Goal: Transaction & Acquisition: Purchase product/service

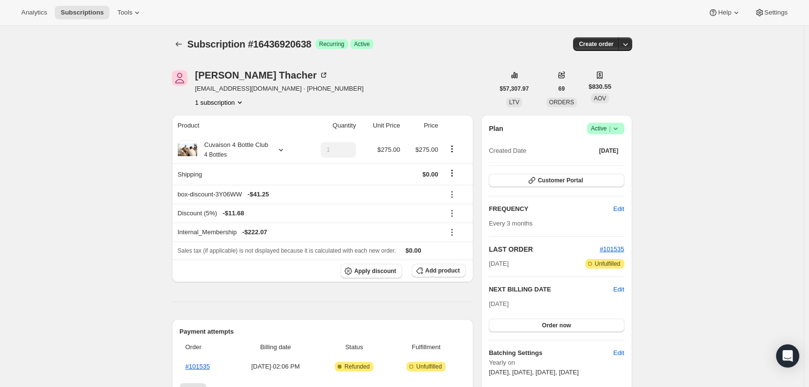
scroll to position [497, 0]
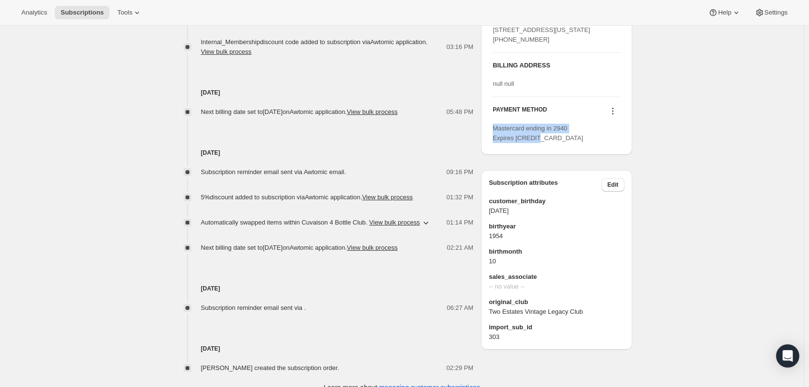
drag, startPoint x: 523, startPoint y: 158, endPoint x: 497, endPoint y: 155, distance: 26.9
click at [497, 143] on div "Mastercard ending in 2940 Expires 11/2026" at bounding box center [556, 133] width 127 height 19
copy span "Mastercard ending in 2940 Expires 11/2026"
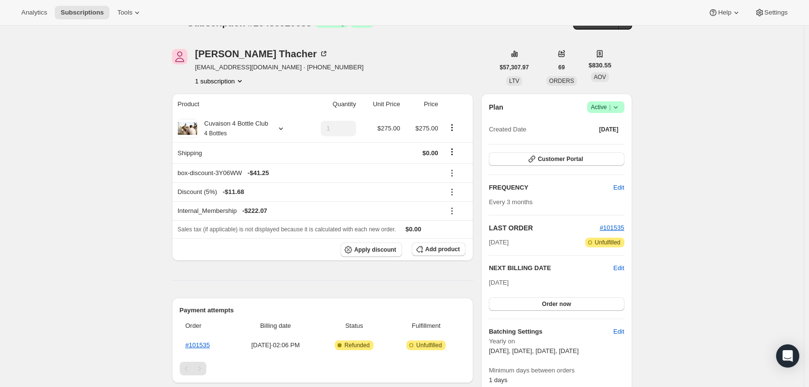
scroll to position [0, 0]
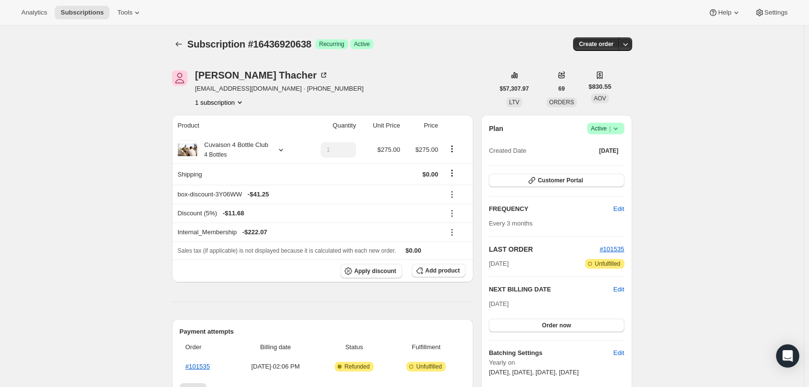
click at [628, 49] on button "button" at bounding box center [626, 44] width 14 height 14
click at [601, 82] on span "Create custom one-time order" at bounding box center [587, 80] width 84 height 7
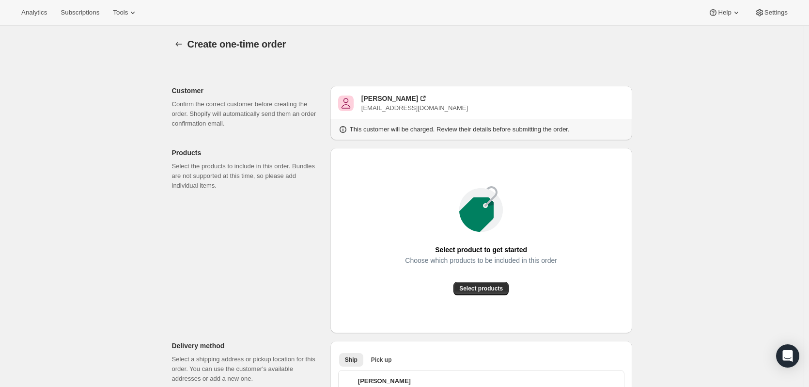
click at [468, 291] on span "Select products" at bounding box center [481, 288] width 44 height 8
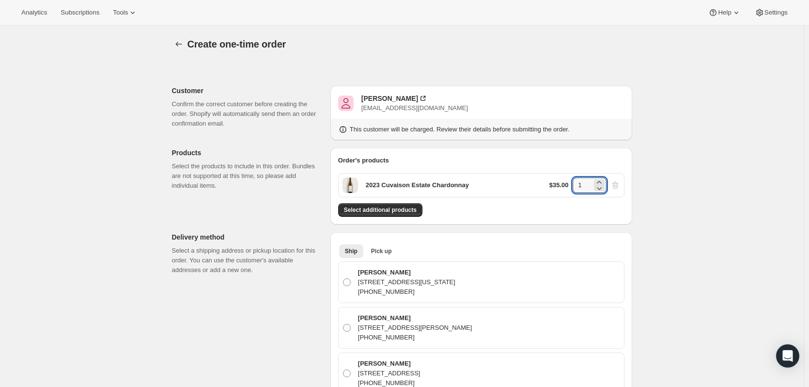
drag, startPoint x: 588, startPoint y: 184, endPoint x: 568, endPoint y: 184, distance: 19.9
click at [568, 184] on div "$35.00 1" at bounding box center [584, 185] width 71 height 16
type input "24"
click at [397, 216] on button "Select additional products" at bounding box center [380, 210] width 84 height 14
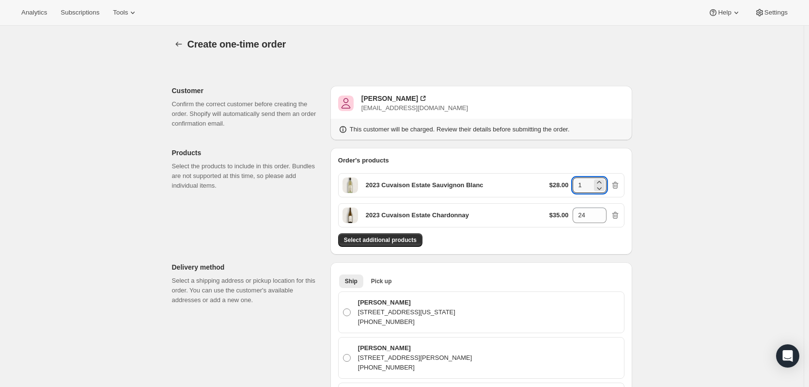
click at [574, 188] on div "$28.00 1" at bounding box center [584, 185] width 71 height 16
type input "36"
click at [363, 237] on span "Select additional products" at bounding box center [380, 240] width 73 height 8
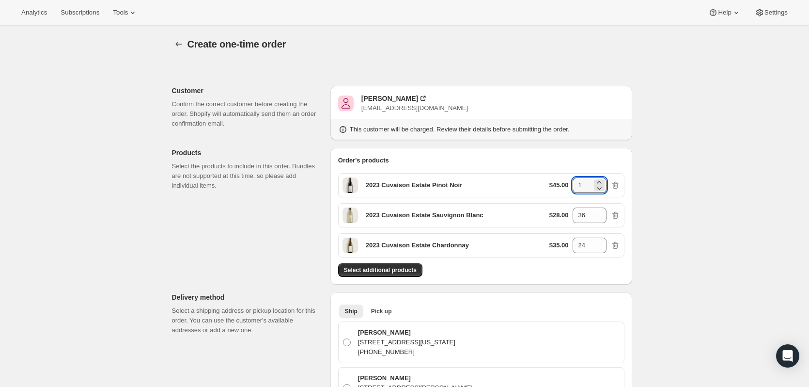
drag, startPoint x: 592, startPoint y: 189, endPoint x: 577, endPoint y: 188, distance: 15.1
click at [577, 188] on input "1" at bounding box center [582, 185] width 19 height 16
type input "24"
click at [403, 275] on button "Select additional products" at bounding box center [380, 270] width 84 height 14
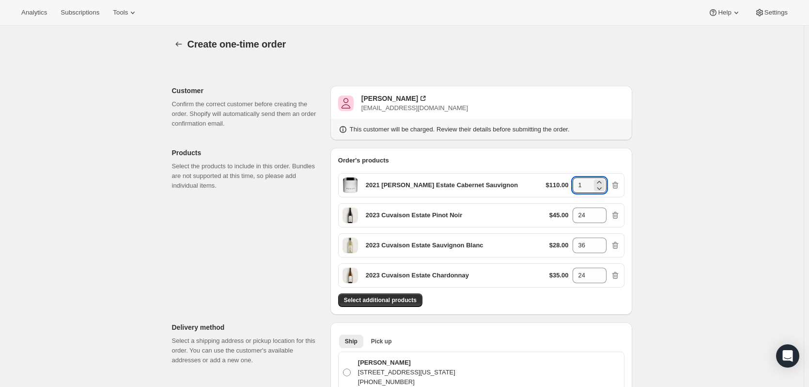
drag, startPoint x: 589, startPoint y: 189, endPoint x: 575, endPoint y: 188, distance: 14.6
click at [575, 188] on input "1" at bounding box center [582, 185] width 19 height 16
type input "36"
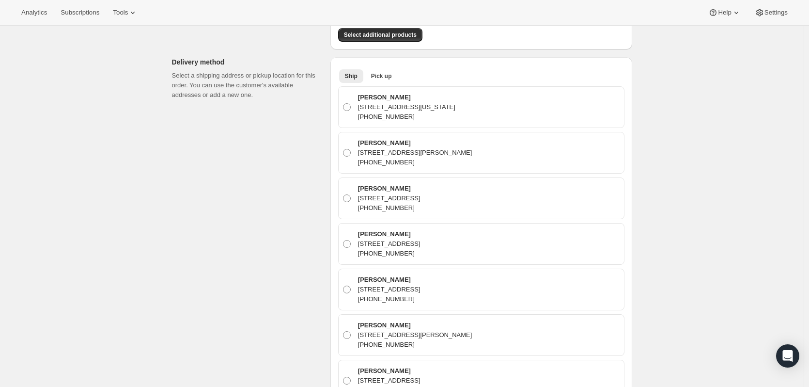
scroll to position [268, 0]
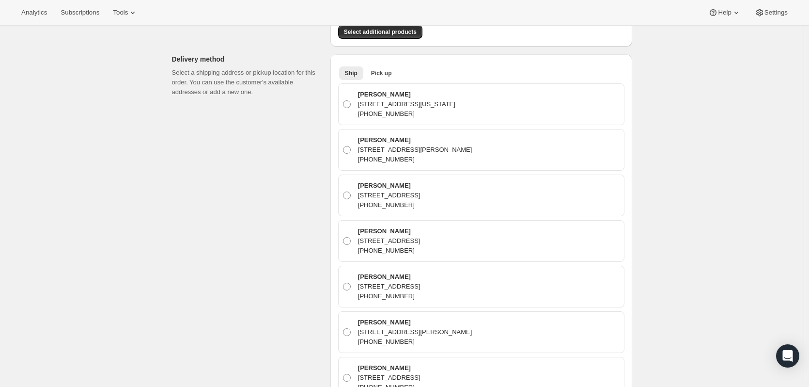
click at [401, 77] on ul "Ship Pick up More views" at bounding box center [478, 73] width 283 height 14
click at [395, 75] on button "Pick up" at bounding box center [381, 73] width 32 height 14
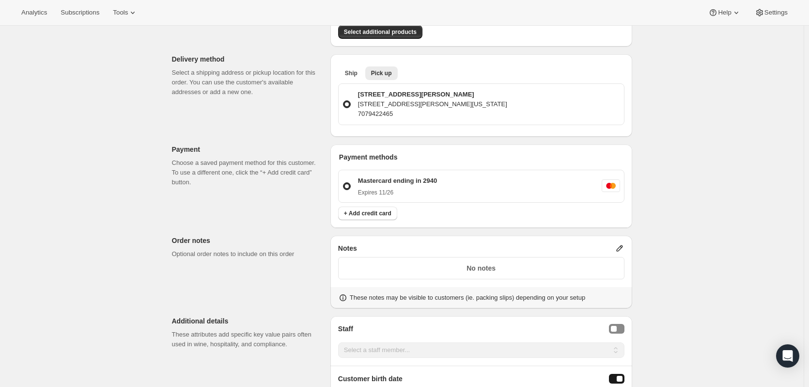
click at [370, 219] on button "+ Add credit card" at bounding box center [367, 213] width 59 height 14
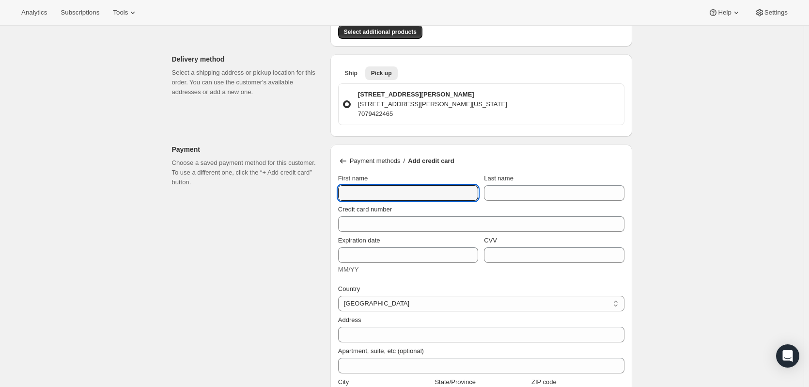
click at [365, 192] on input "First name" at bounding box center [408, 193] width 140 height 16
type input "Carry"
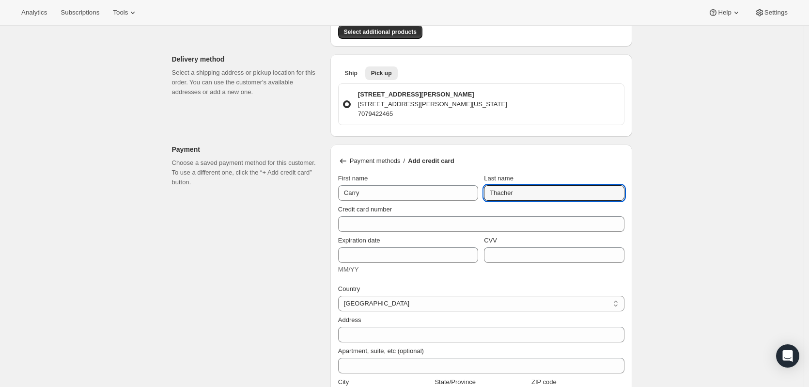
type input "Thacher"
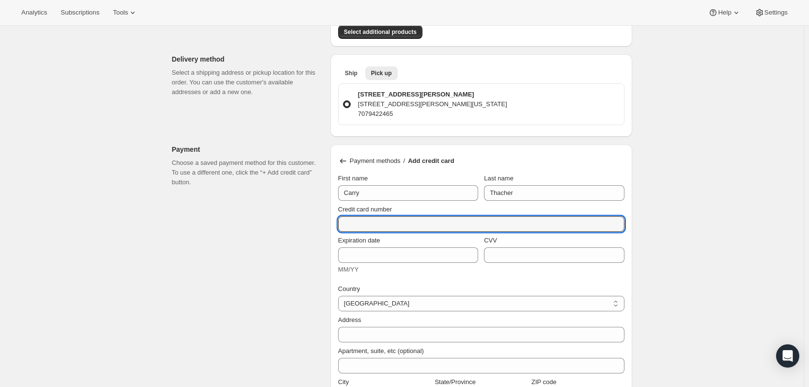
paste input "4388 5761 2674 4823"
type input "4388 5761 2674 4823"
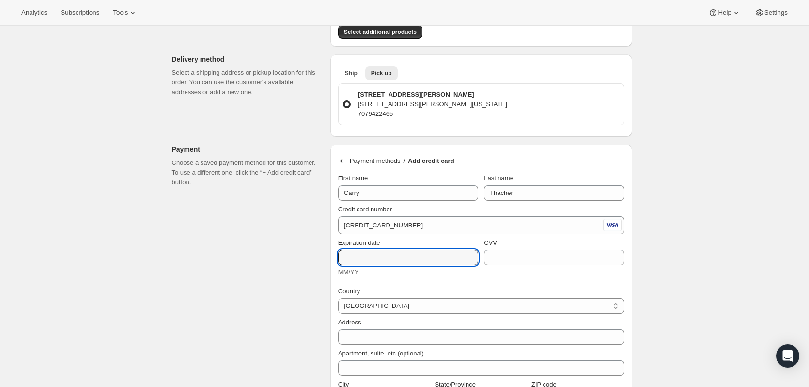
click at [416, 254] on input "Expiration date" at bounding box center [408, 258] width 140 height 16
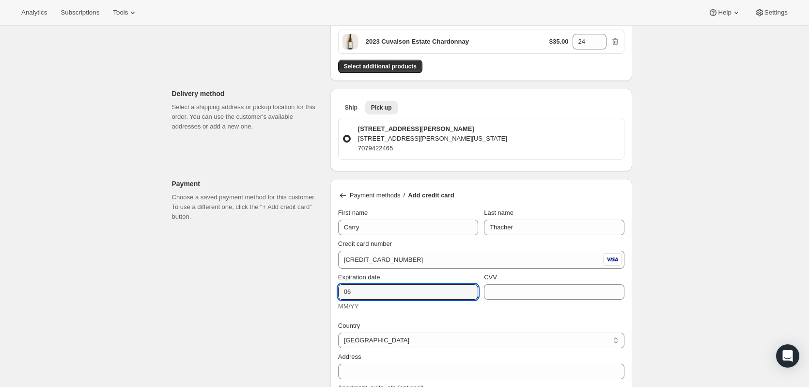
scroll to position [220, 0]
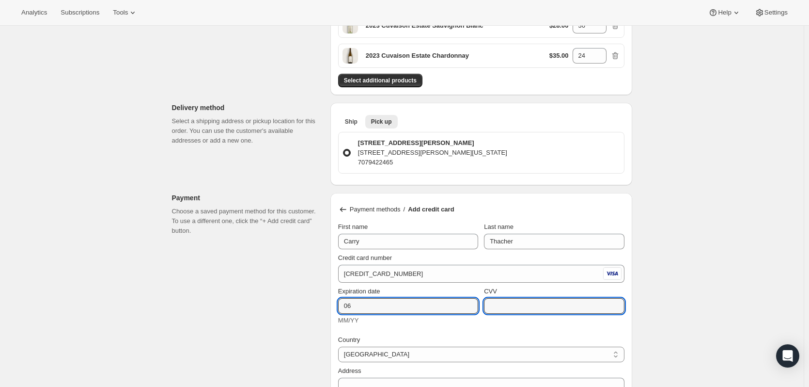
click at [525, 305] on input "CVV" at bounding box center [554, 306] width 140 height 16
drag, startPoint x: 461, startPoint y: 310, endPoint x: 468, endPoint y: 314, distance: 7.4
click at [462, 310] on input "06" at bounding box center [408, 306] width 140 height 16
type input "06/27"
click at [538, 302] on input "CVV" at bounding box center [554, 306] width 140 height 16
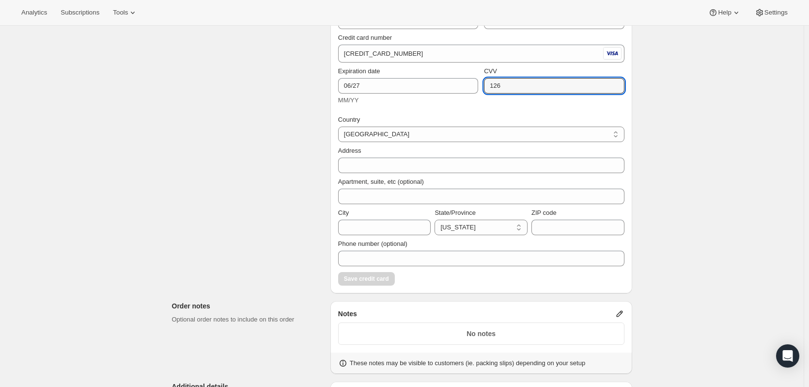
scroll to position [462, 0]
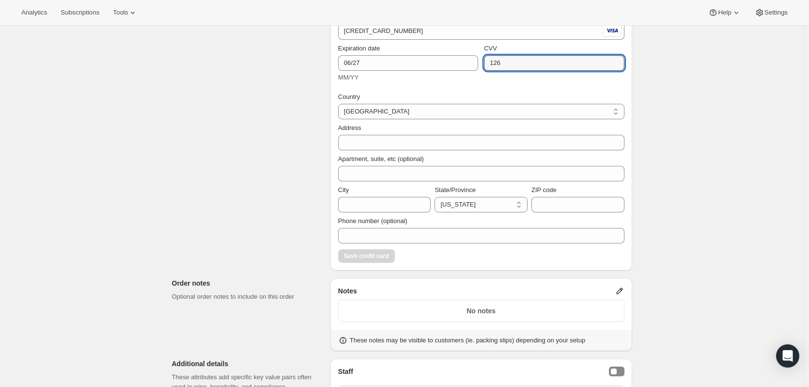
type input "126"
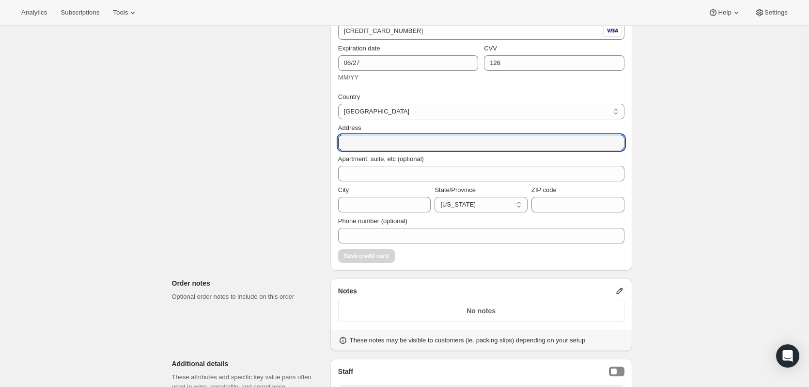
click at [400, 143] on input "Address" at bounding box center [481, 143] width 286 height 16
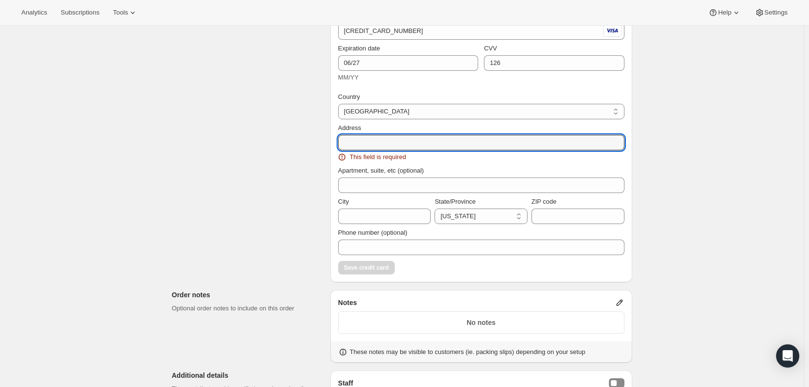
paste input "2482 Spring Mtn Rd"
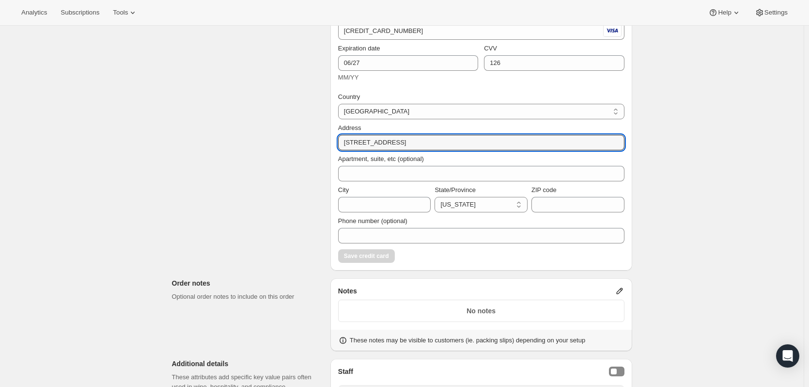
type input "2482 Spring Mtn Rd"
click at [390, 202] on input "City" at bounding box center [384, 205] width 93 height 16
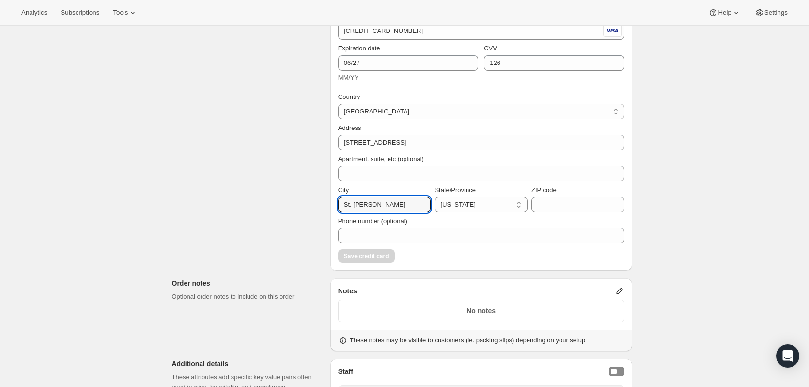
type input "St. Helena"
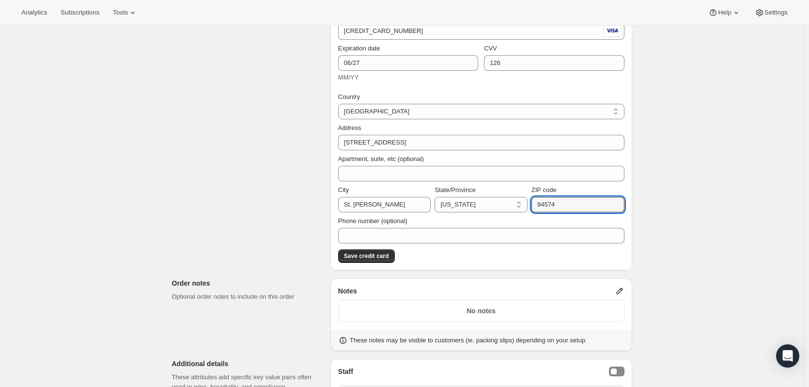
type input "94574"
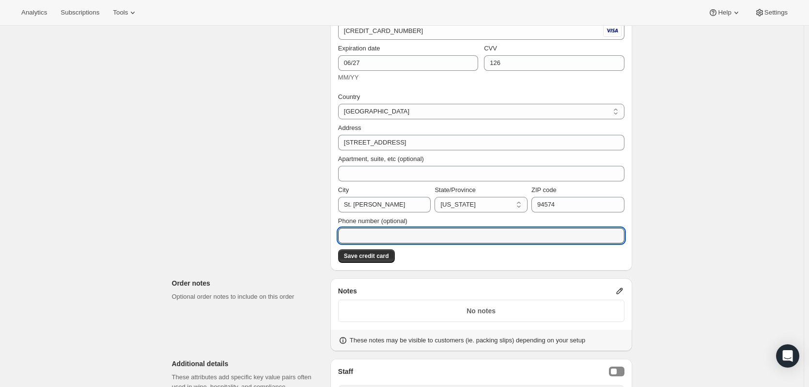
paste input "(707) 246-8552"
type input "(707) 246-8552"
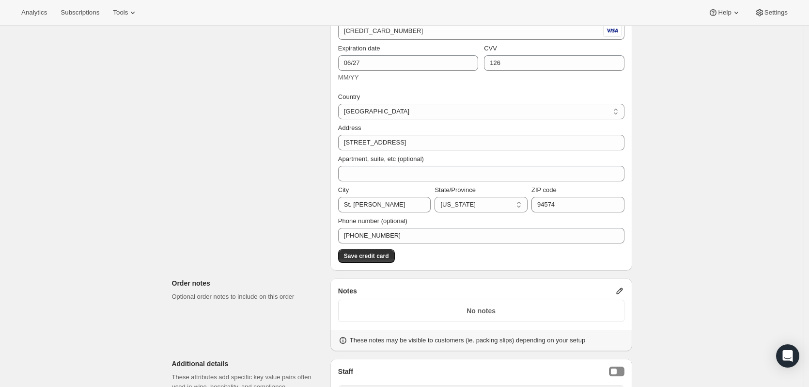
click at [379, 259] on span "Save credit card" at bounding box center [366, 256] width 45 height 8
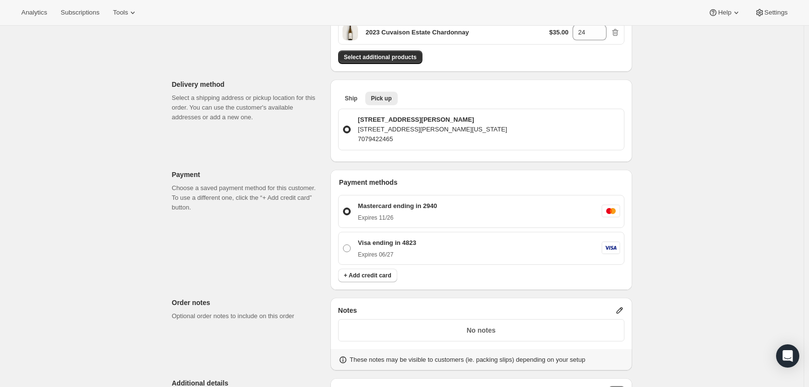
scroll to position [226, 0]
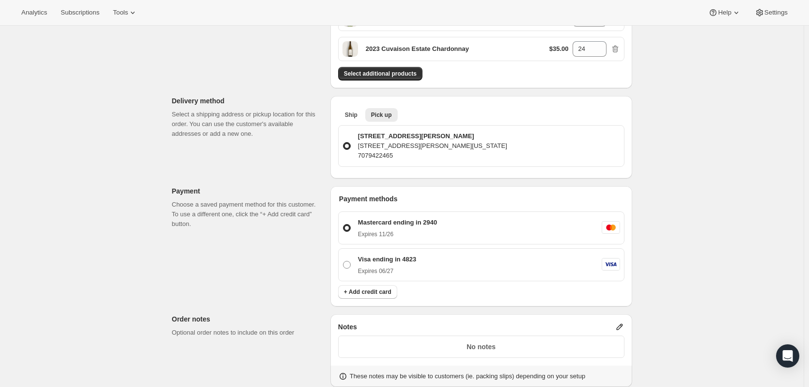
click at [368, 264] on p "Visa ending in 4823" at bounding box center [387, 259] width 58 height 10
click at [344, 261] on input "Visa ending in 4823 Expires 06/27" at bounding box center [343, 261] width 0 height 0
radio input "true"
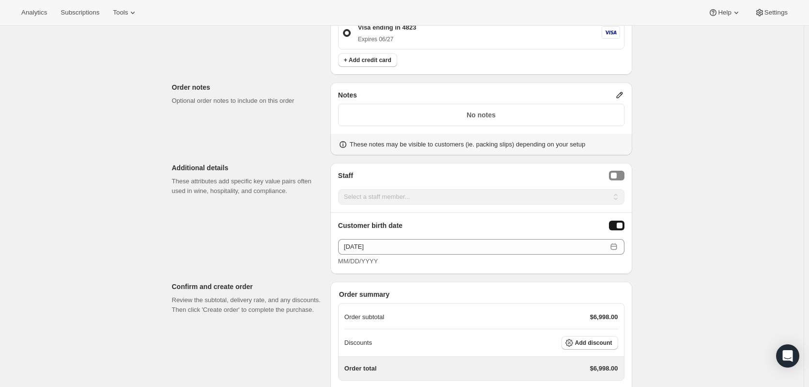
scroll to position [503, 0]
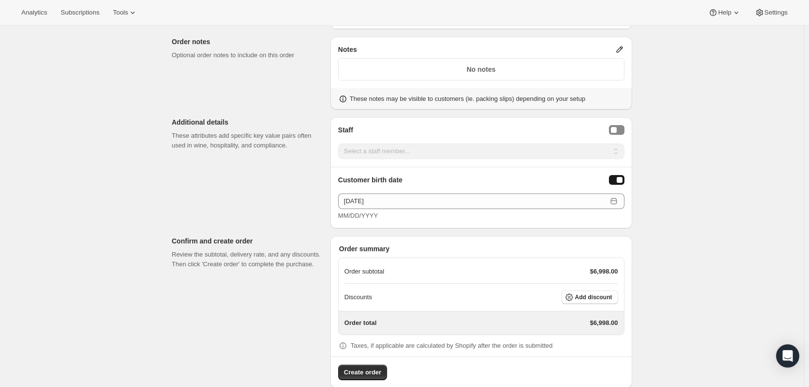
click at [576, 301] on button "Add discount" at bounding box center [590, 297] width 57 height 14
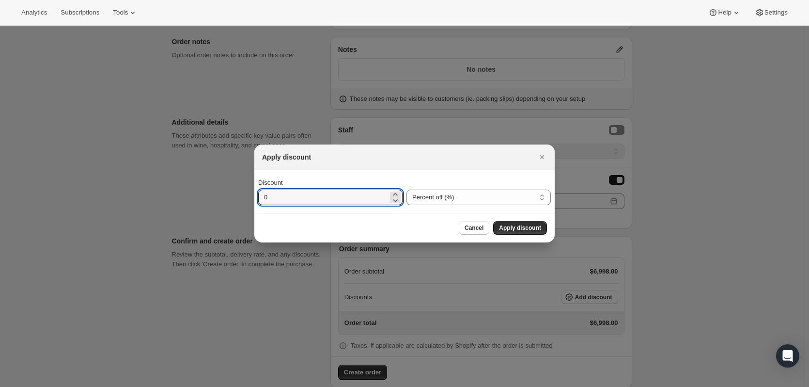
drag, startPoint x: 311, startPoint y: 198, endPoint x: 229, endPoint y: 195, distance: 81.9
type input "50"
click at [527, 223] on button "Apply discount" at bounding box center [520, 228] width 54 height 14
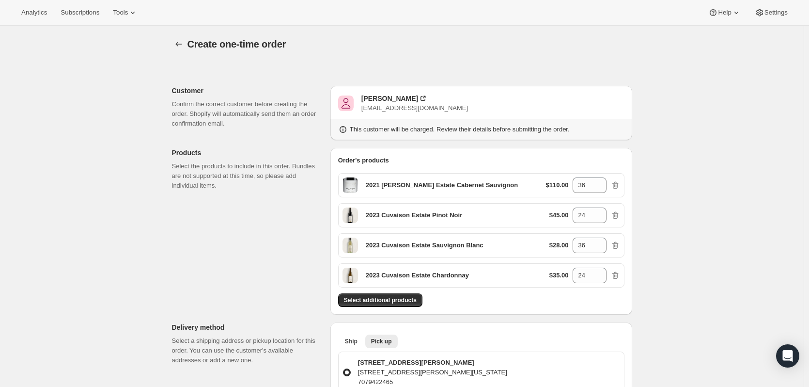
scroll to position [515, 0]
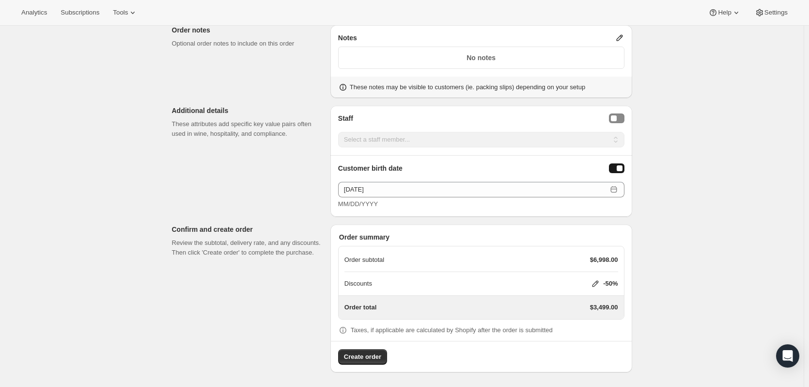
click at [360, 354] on span "Create order" at bounding box center [362, 357] width 37 height 10
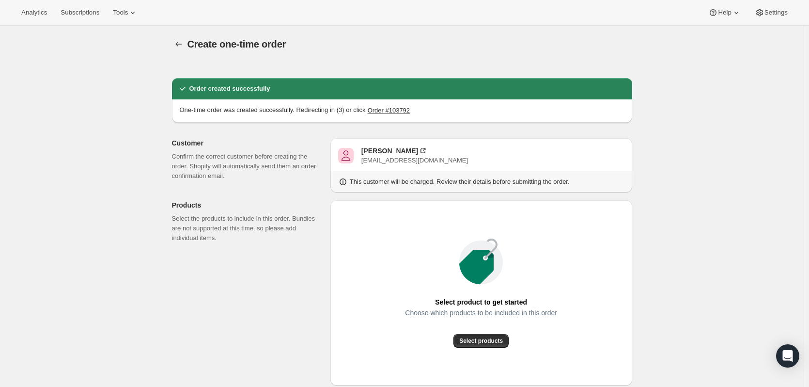
radio input "false"
radio input "true"
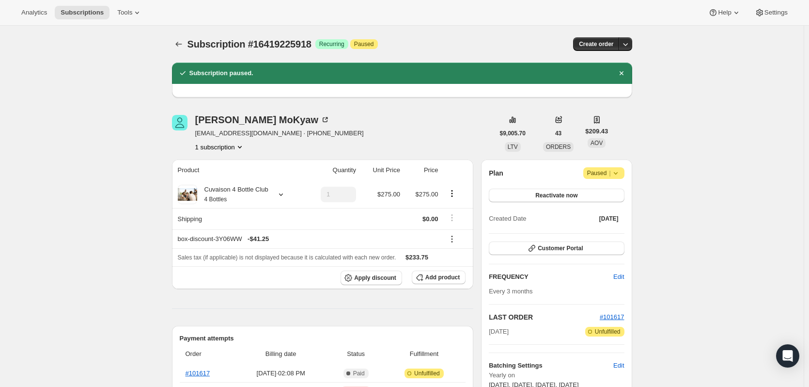
click at [178, 52] on div "Subscription #16419225918. This page is ready Subscription #16419225918 Success…" at bounding box center [402, 44] width 460 height 37
click at [179, 46] on icon "Subscriptions" at bounding box center [179, 44] width 10 height 10
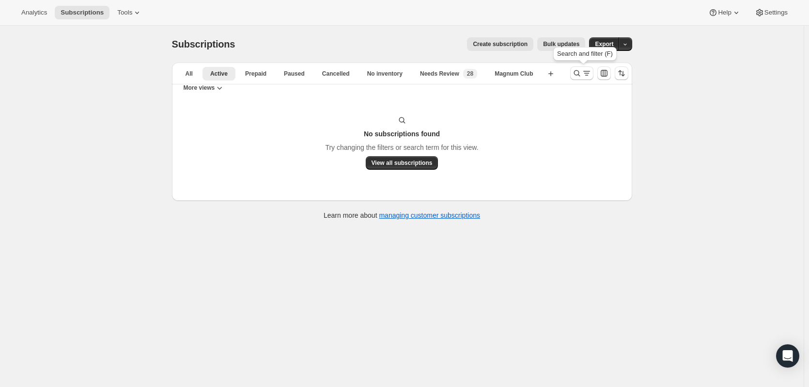
click at [581, 74] on icon "Search and filter results" at bounding box center [577, 73] width 10 height 10
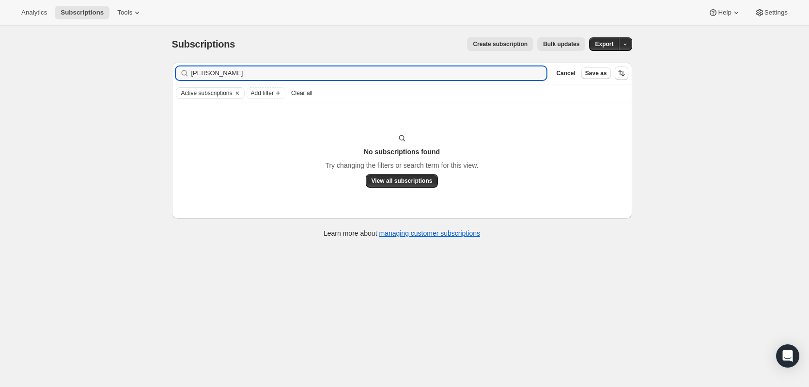
drag, startPoint x: 249, startPoint y: 78, endPoint x: 162, endPoint y: 77, distance: 86.3
click at [164, 73] on div "Subscriptions. This page is ready Subscriptions Create subscription Bulk update…" at bounding box center [402, 137] width 484 height 222
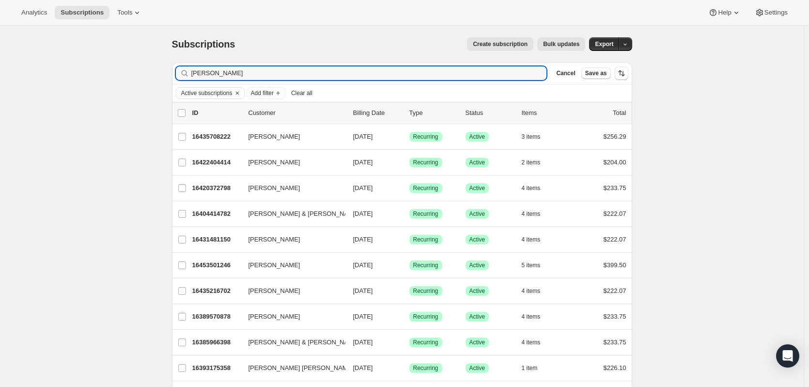
type input "[PERSON_NAME]"
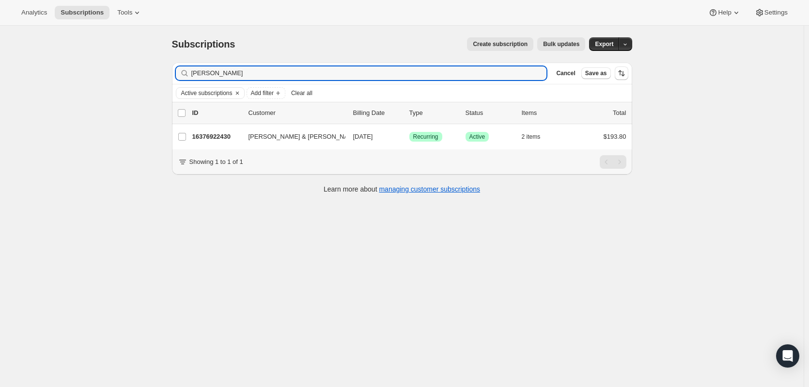
click at [227, 129] on div "[PERSON_NAME] & [PERSON_NAME] 16376922430 [PERSON_NAME] & [PERSON_NAME] [DATE] …" at bounding box center [402, 136] width 460 height 25
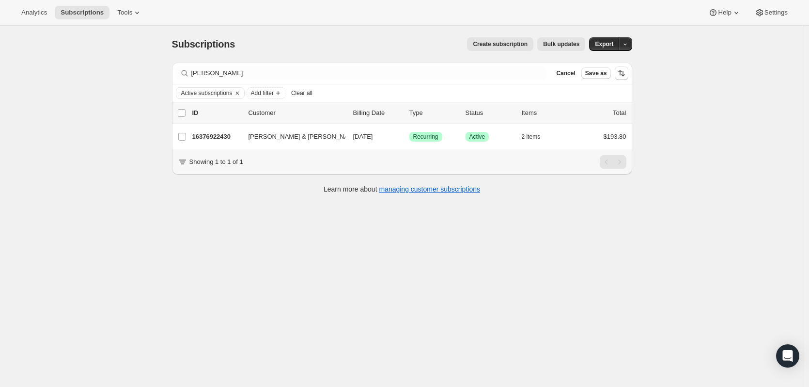
click at [227, 129] on div "[PERSON_NAME] & [PERSON_NAME] 16376922430 [PERSON_NAME] & [PERSON_NAME] [DATE] …" at bounding box center [402, 136] width 460 height 25
click at [226, 134] on p "16376922430" at bounding box center [216, 137] width 48 height 10
